Goal: Information Seeking & Learning: Learn about a topic

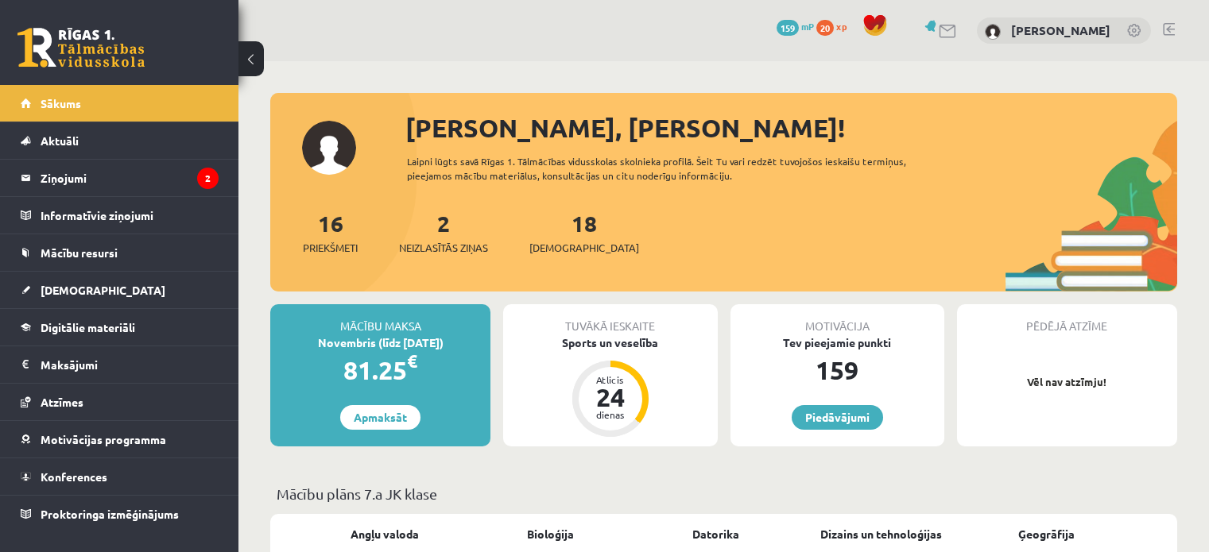
click at [121, 171] on legend "Ziņojumi 2" at bounding box center [130, 178] width 178 height 37
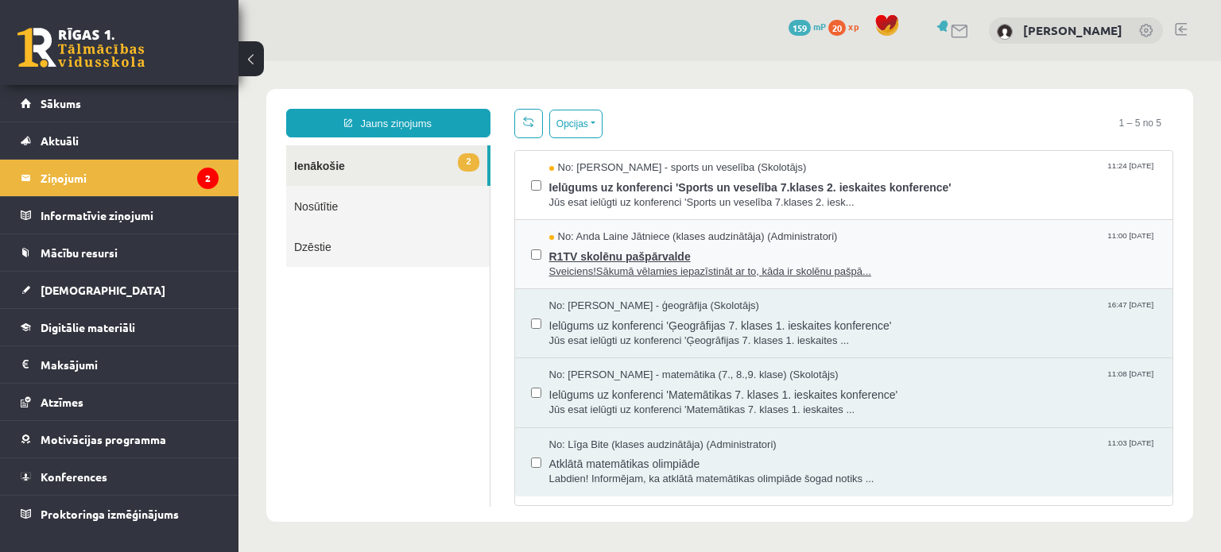
click at [694, 266] on span "Sveiciens!Sākumā vēlamies iepazīstināt ar to, kāda ir skolēnu pašpā..." at bounding box center [853, 272] width 608 height 15
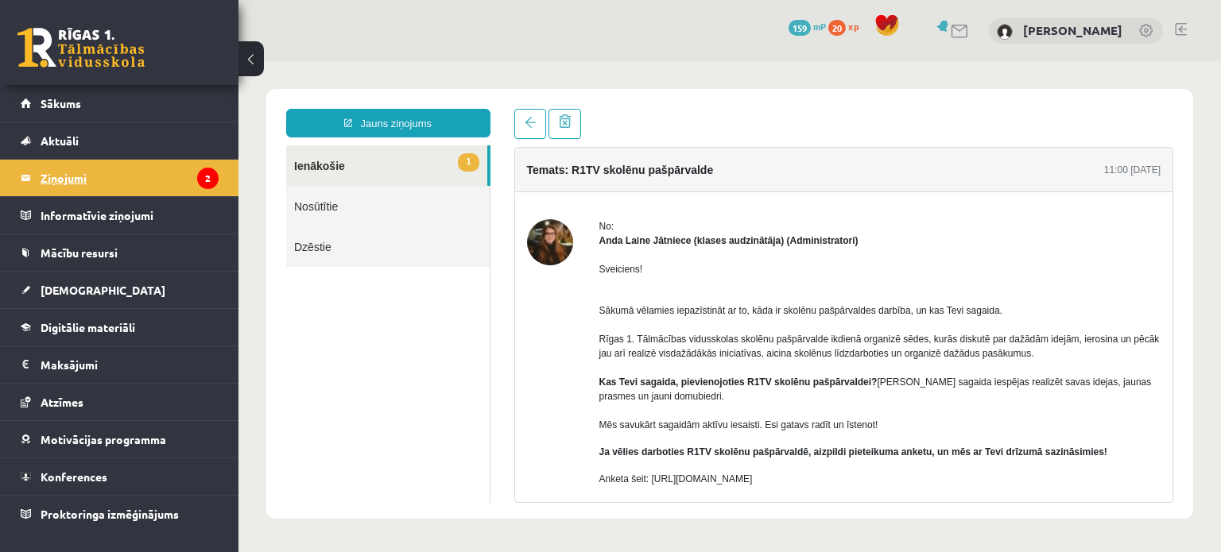
click at [74, 184] on legend "Ziņojumi 2" at bounding box center [130, 178] width 178 height 37
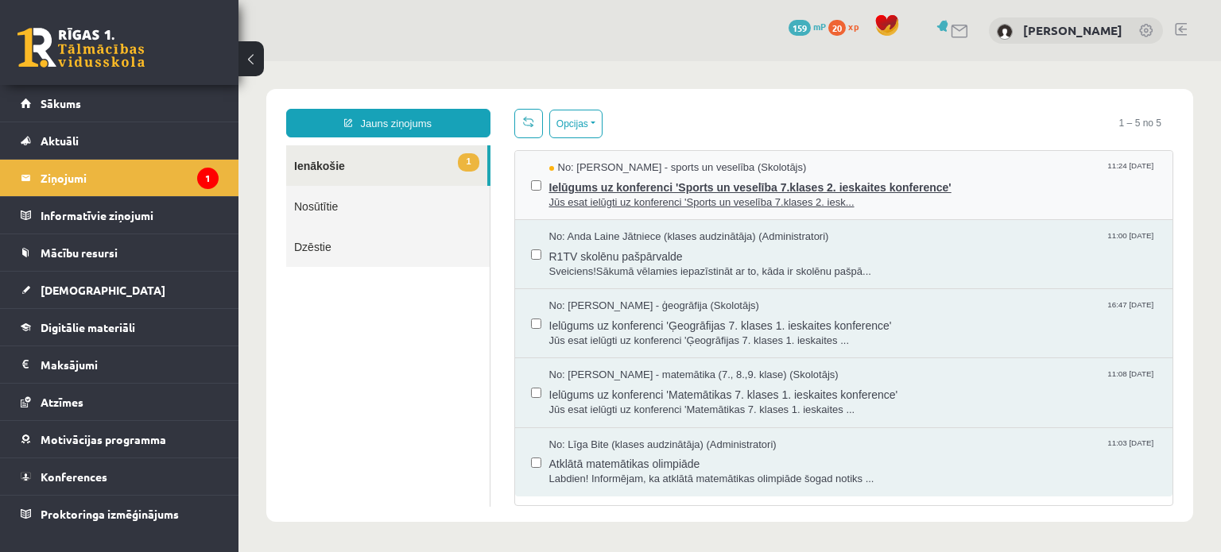
click at [734, 182] on span "Ielūgums uz konferenci 'Sports un veselība 7.klases 2. ieskaites konference'" at bounding box center [853, 186] width 608 height 20
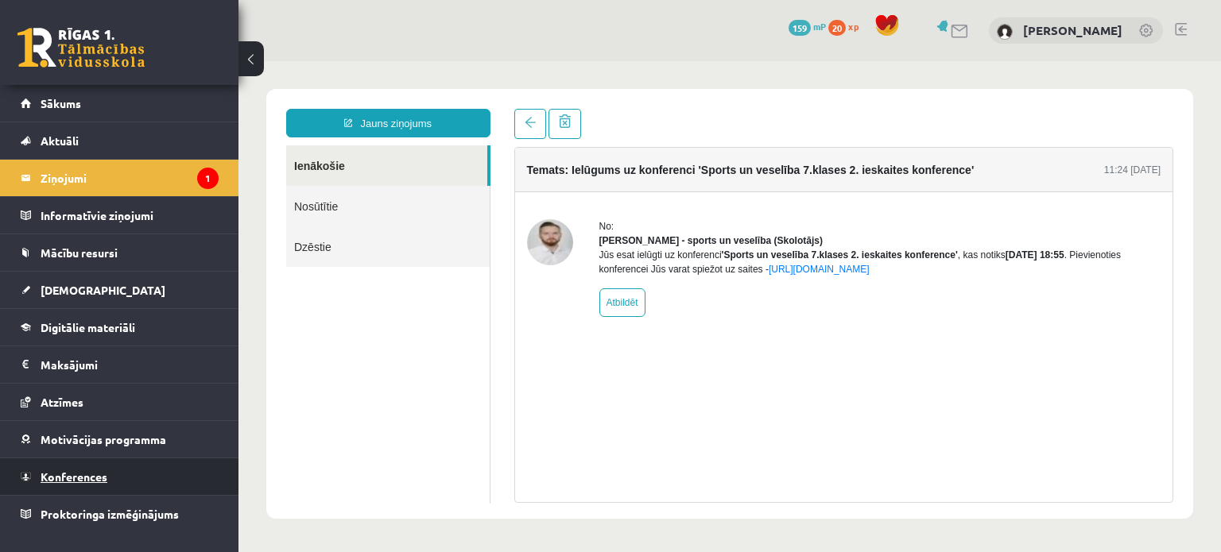
click at [67, 483] on link "Konferences" at bounding box center [120, 477] width 198 height 37
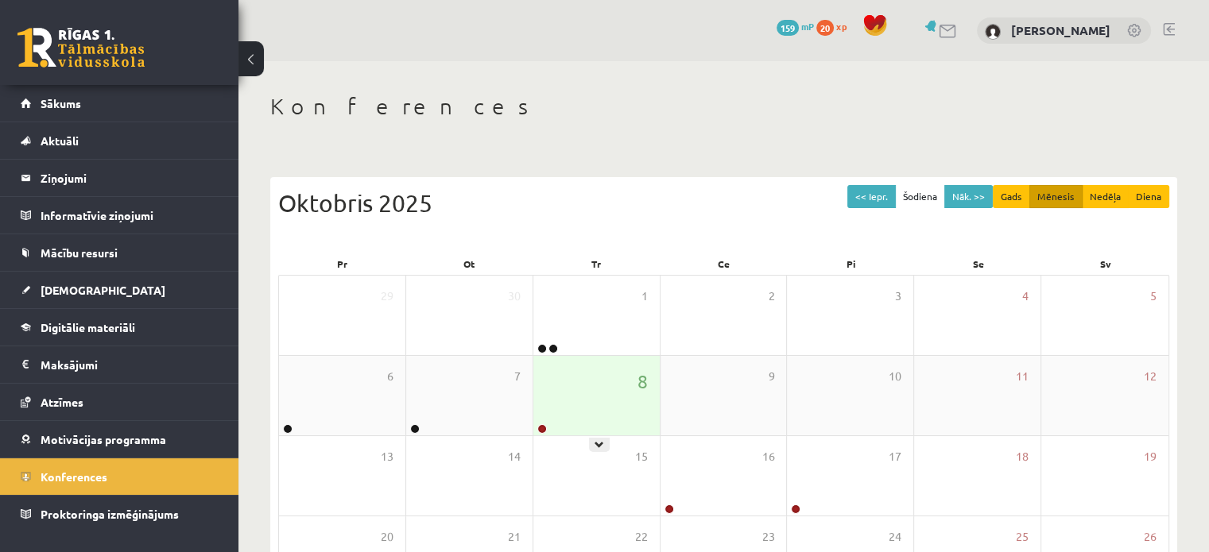
click at [536, 425] on div at bounding box center [540, 429] width 15 height 11
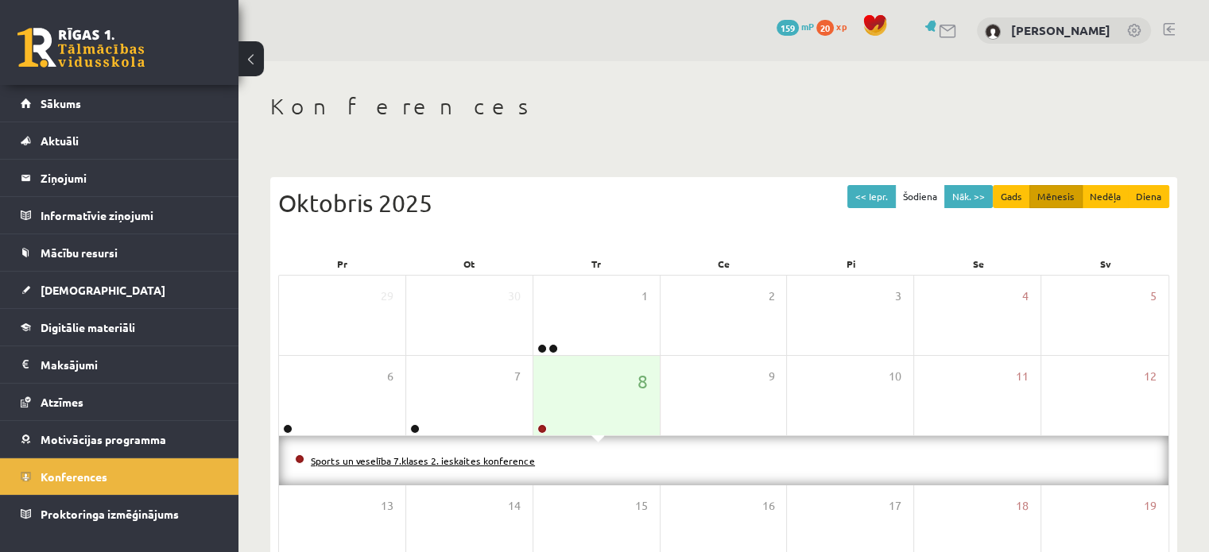
click at [430, 463] on link "Sports un veselība 7.klases 2. ieskaites konference" at bounding box center [423, 461] width 224 height 13
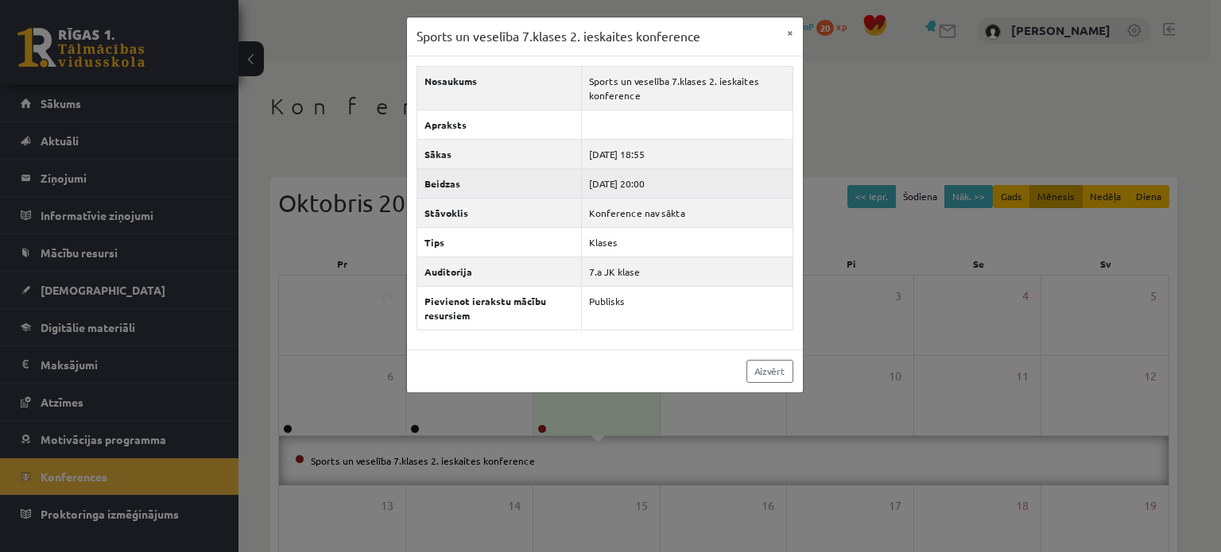
drag, startPoint x: 585, startPoint y: 155, endPoint x: 674, endPoint y: 184, distance: 93.5
click at [674, 184] on tbody "Nosaukums Sports un veselība 7.klases 2. ieskaites konference Apraksts Sākas 20…" at bounding box center [604, 198] width 376 height 264
copy tbody "2025-10-08 18:55 Beidzas 2025-10-08 20:00"
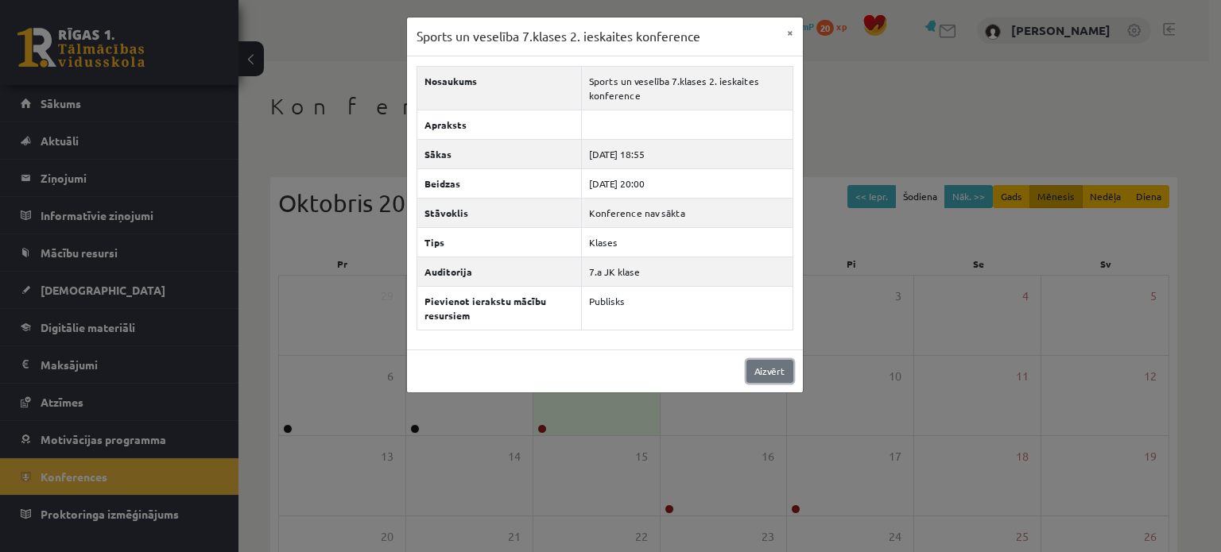
click at [779, 370] on link "Aizvērt" at bounding box center [769, 371] width 47 height 23
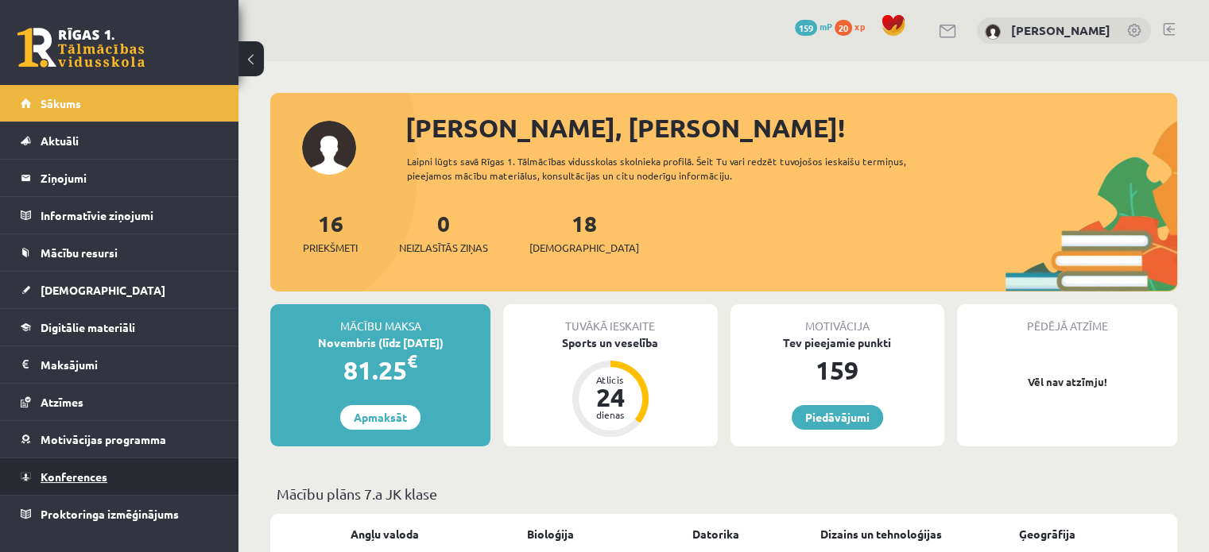
click at [79, 483] on link "Konferences" at bounding box center [120, 477] width 198 height 37
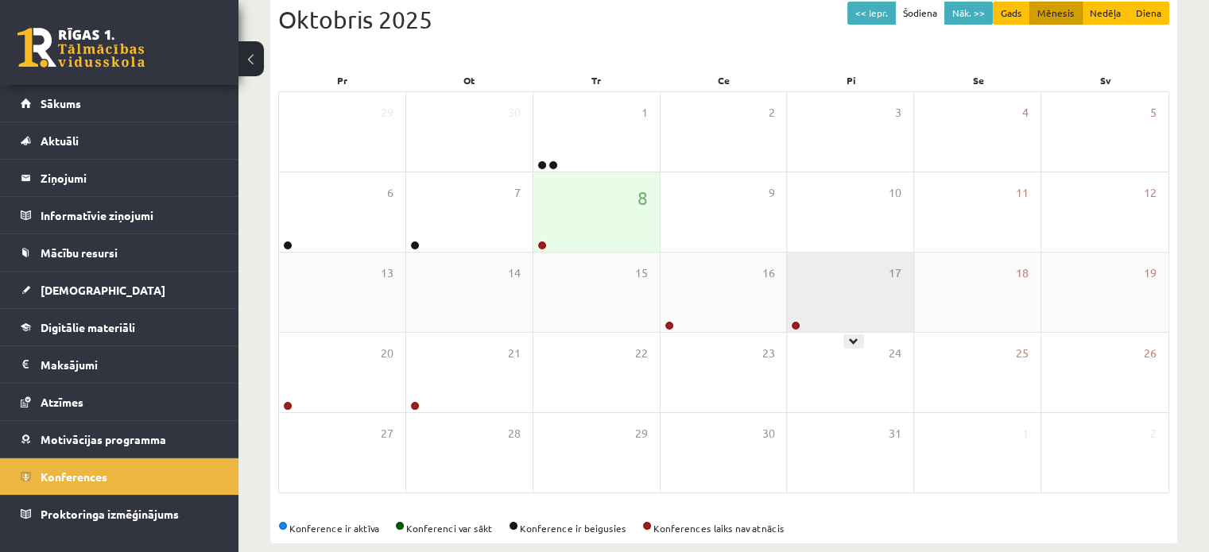
scroll to position [206, 0]
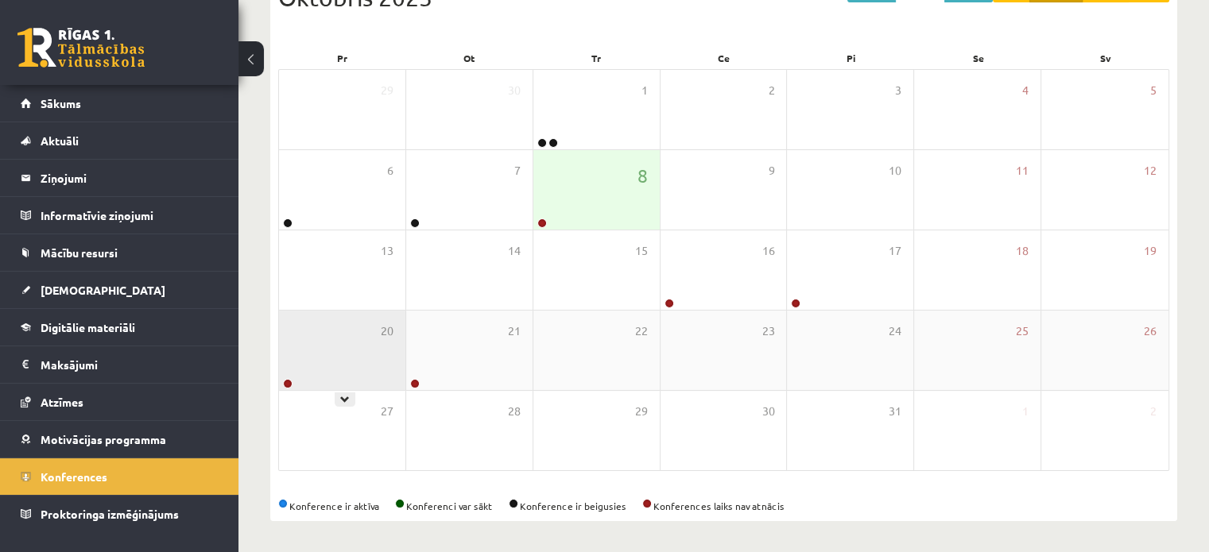
click at [293, 386] on div at bounding box center [286, 384] width 15 height 11
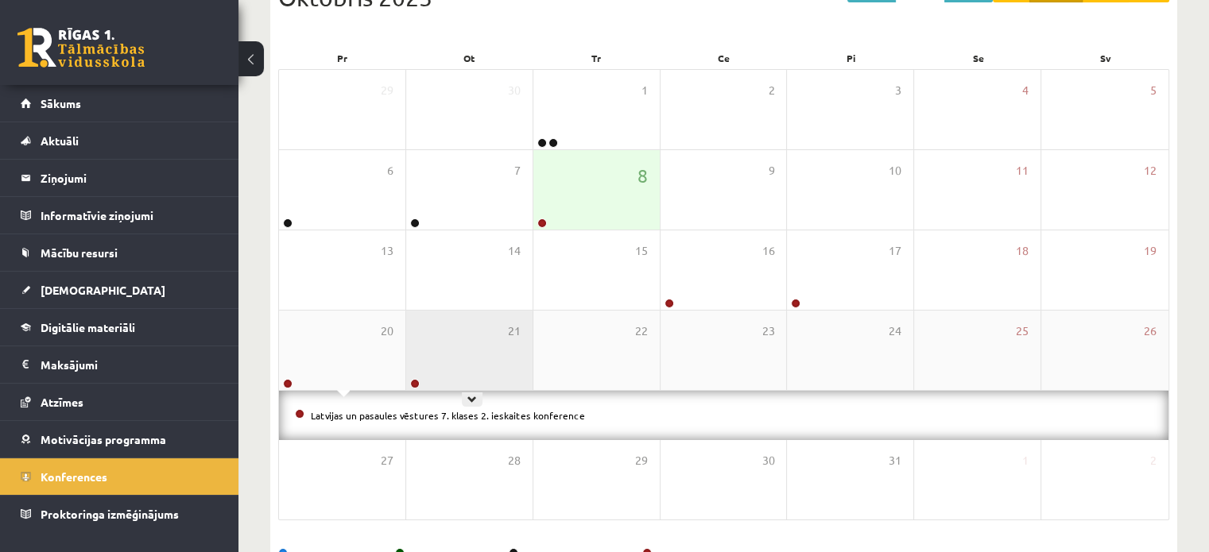
click at [420, 383] on div at bounding box center [413, 384] width 15 height 11
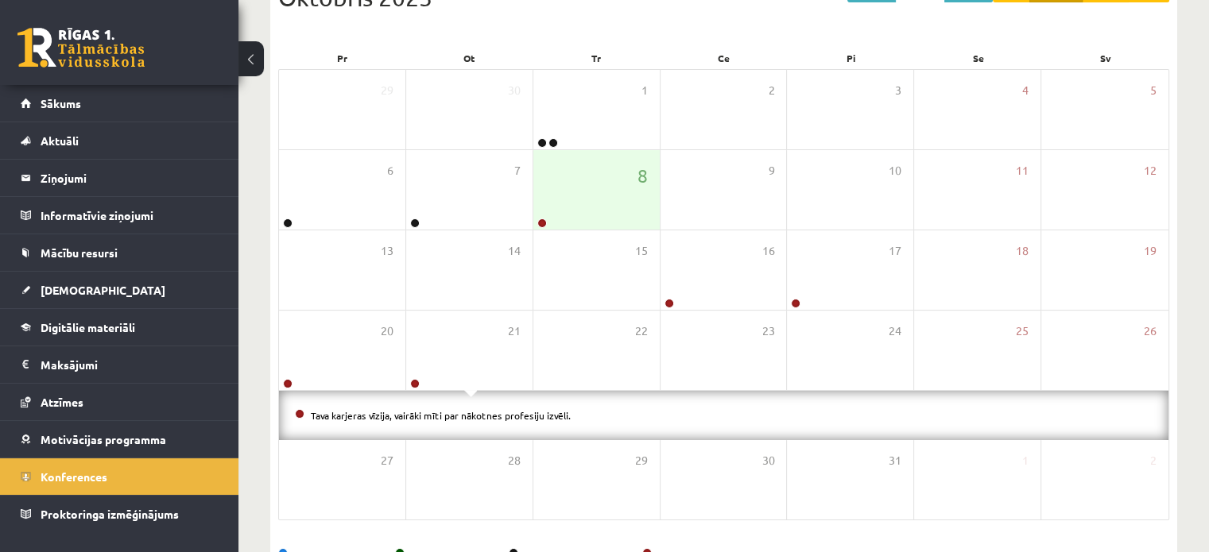
scroll to position [47, 0]
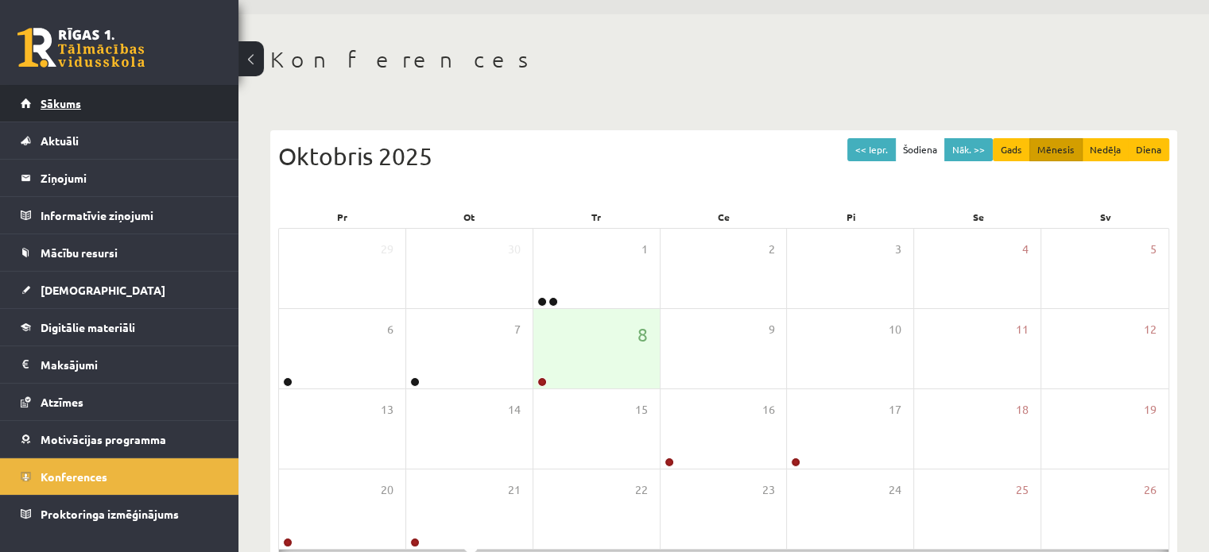
click at [88, 116] on link "Sākums" at bounding box center [120, 103] width 198 height 37
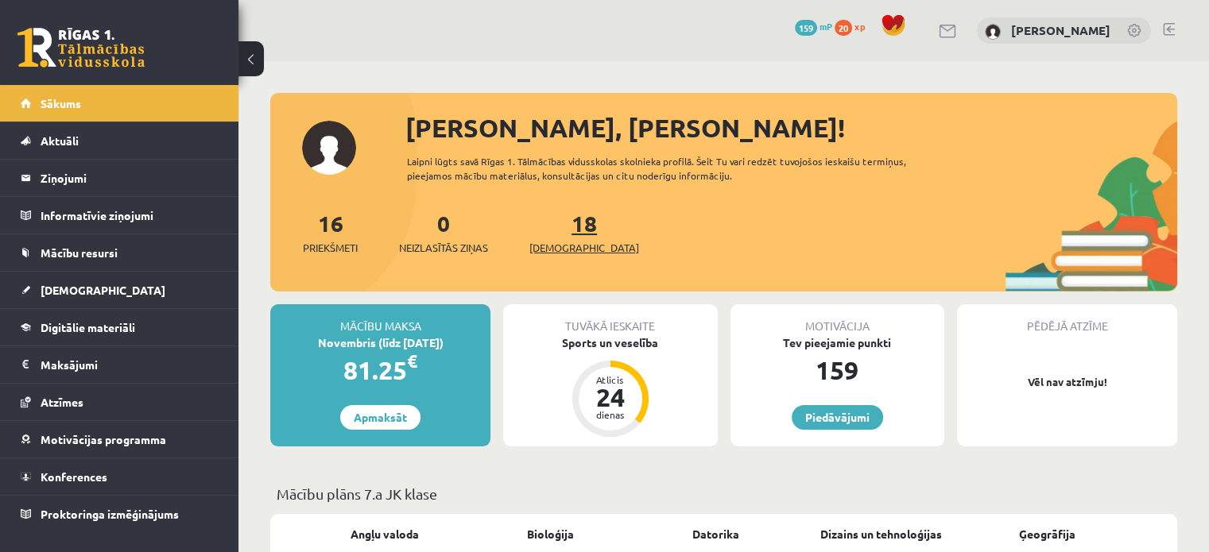
click at [563, 223] on link "18 Ieskaites" at bounding box center [584, 232] width 110 height 47
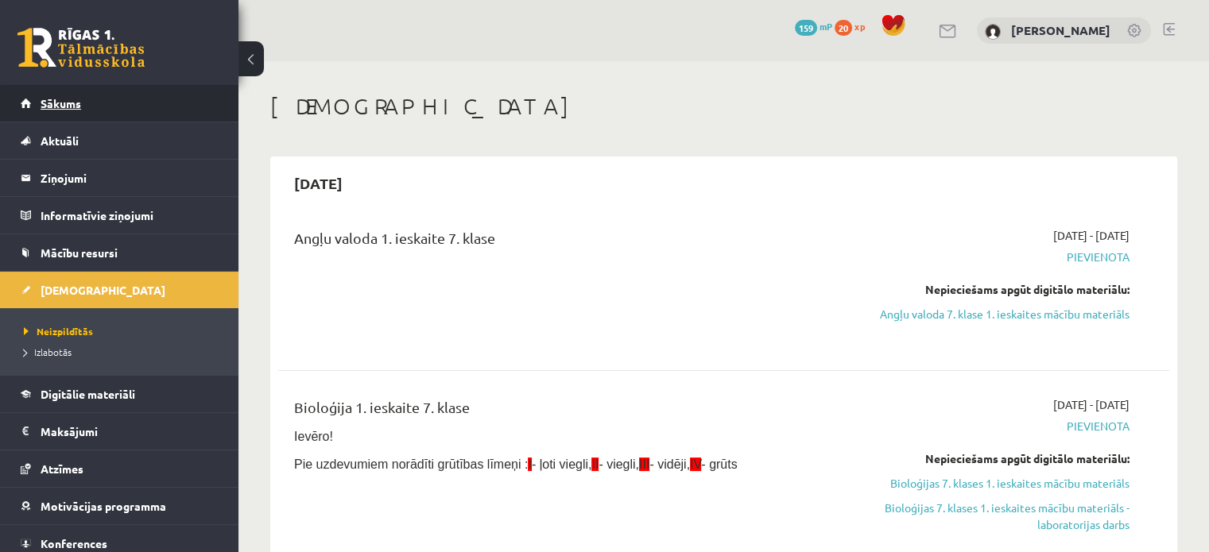
click at [123, 110] on link "Sākums" at bounding box center [120, 103] width 198 height 37
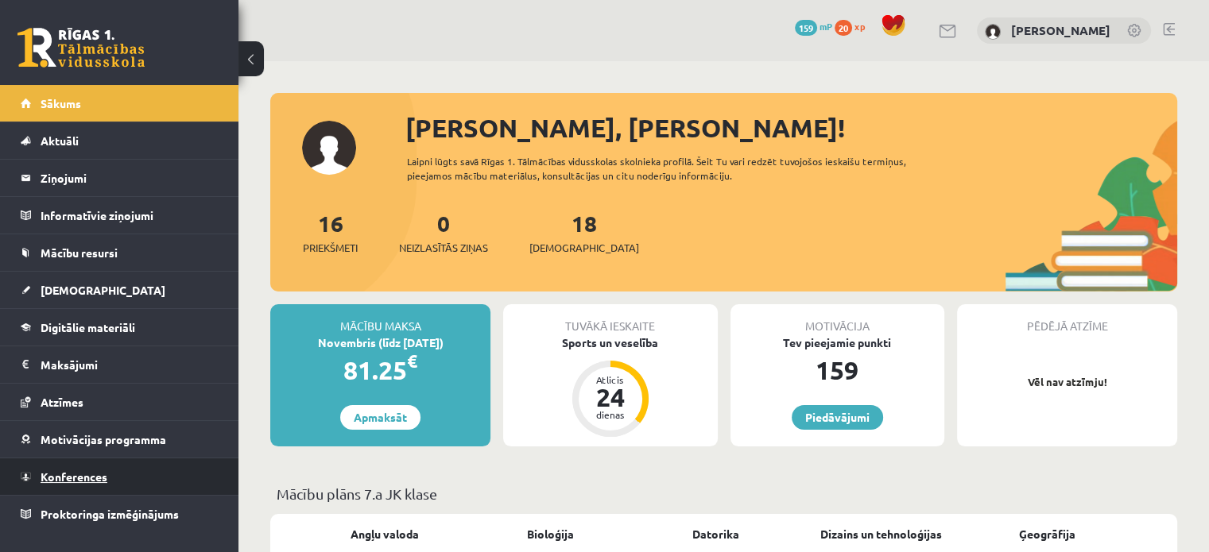
click at [50, 483] on link "Konferences" at bounding box center [120, 477] width 198 height 37
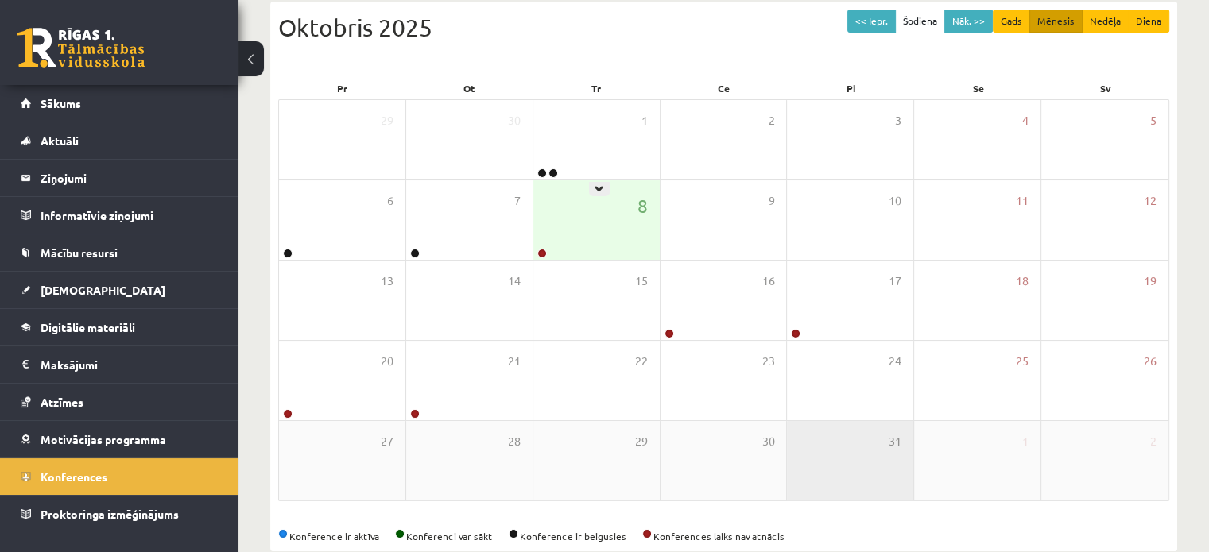
scroll to position [206, 0]
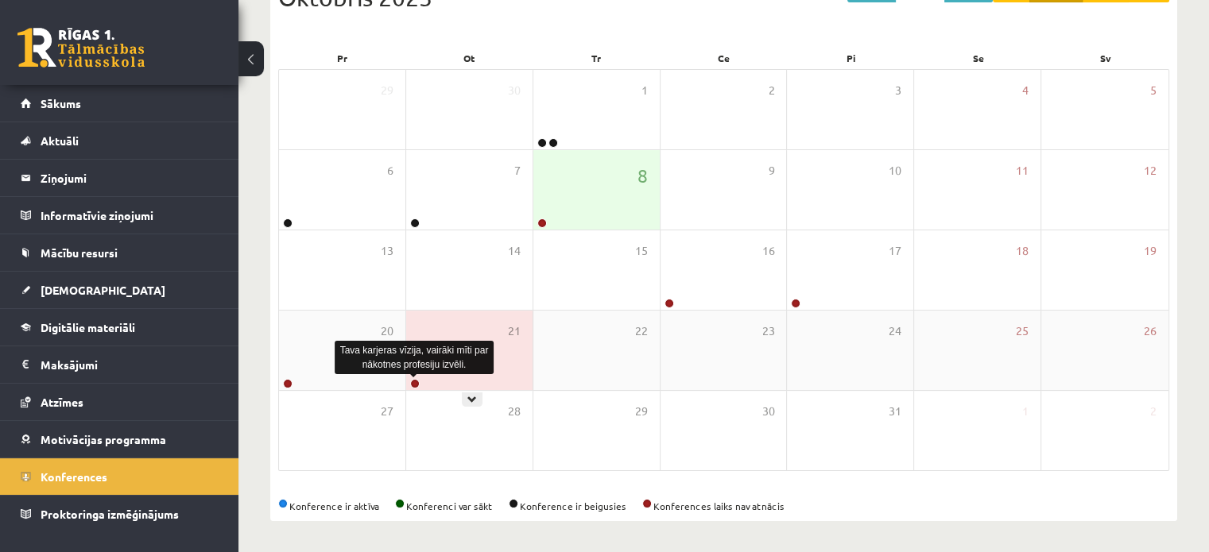
click at [415, 385] on link at bounding box center [415, 384] width 10 height 10
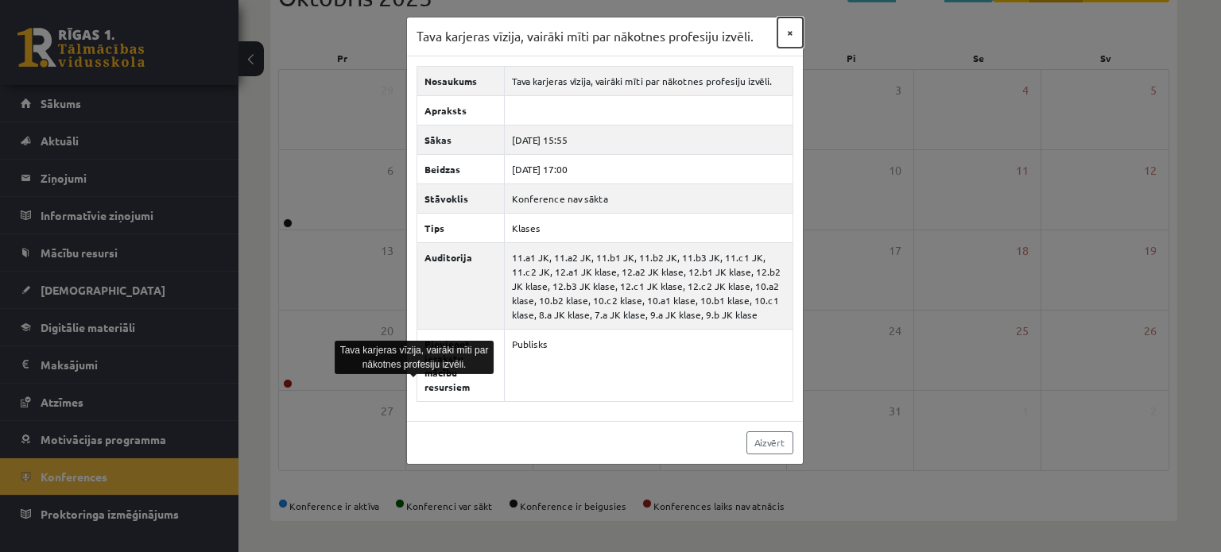
click at [791, 33] on button "×" at bounding box center [789, 32] width 25 height 30
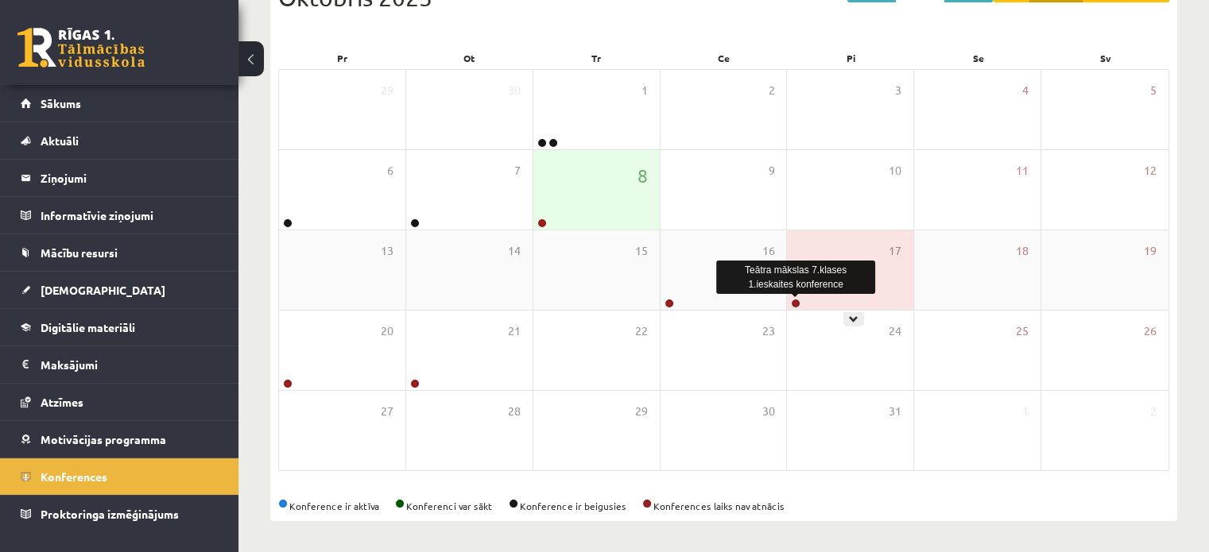
click at [791, 300] on link at bounding box center [796, 304] width 10 height 10
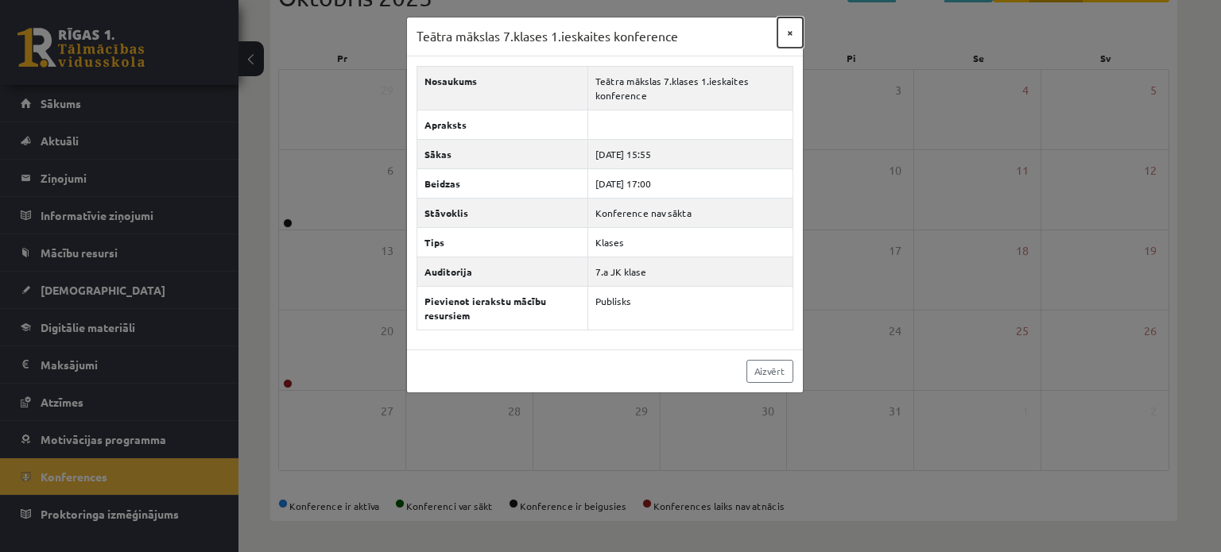
click at [791, 30] on button "×" at bounding box center [789, 32] width 25 height 30
